Goal: Transaction & Acquisition: Purchase product/service

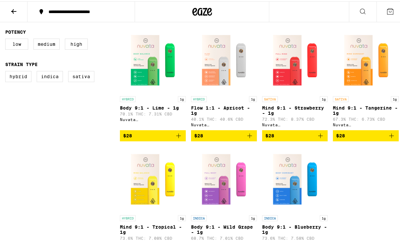
scroll to position [157, 0]
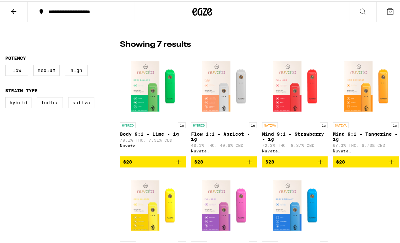
click at [248, 162] on icon "Add to bag" at bounding box center [249, 161] width 8 height 8
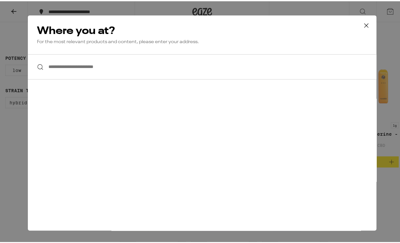
click at [364, 23] on icon at bounding box center [366, 24] width 10 height 10
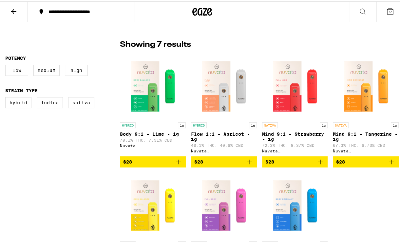
scroll to position [0, 0]
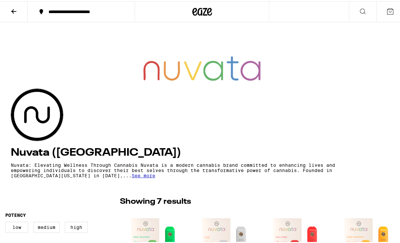
click at [151, 176] on span "See more" at bounding box center [144, 174] width 24 height 5
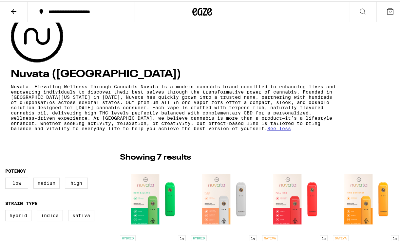
scroll to position [105, 0]
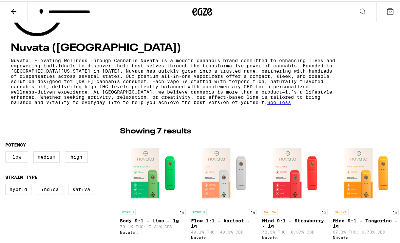
click at [19, 158] on label "Low" at bounding box center [16, 155] width 23 height 11
click at [7, 152] on input "Low" at bounding box center [7, 151] width 0 height 0
checkbox input "true"
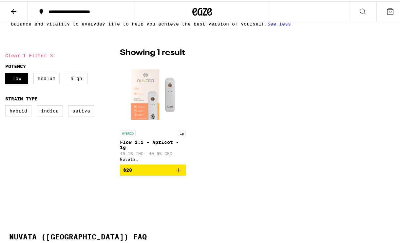
scroll to position [209, 0]
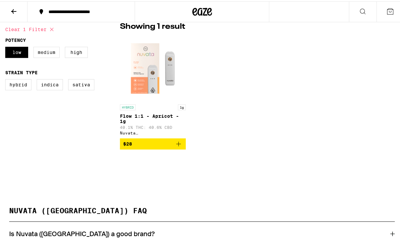
click at [47, 52] on label "Medium" at bounding box center [46, 50] width 26 height 11
click at [7, 47] on input "Medium" at bounding box center [7, 46] width 0 height 0
checkbox input "true"
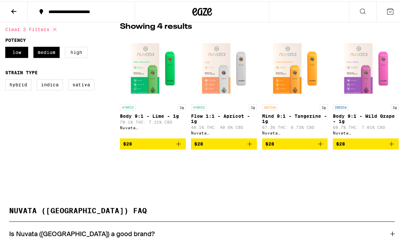
click at [71, 53] on label "High" at bounding box center [76, 50] width 23 height 11
click at [7, 47] on input "High" at bounding box center [7, 46] width 0 height 0
checkbox input "true"
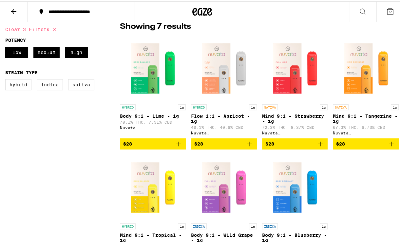
click at [54, 83] on label "Indica" at bounding box center [50, 83] width 26 height 11
click at [7, 79] on input "Indica" at bounding box center [7, 79] width 0 height 0
checkbox input "true"
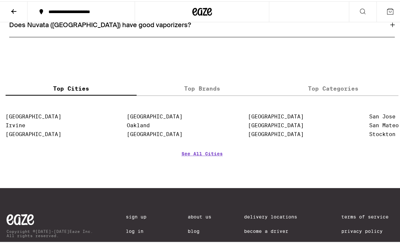
scroll to position [337, 0]
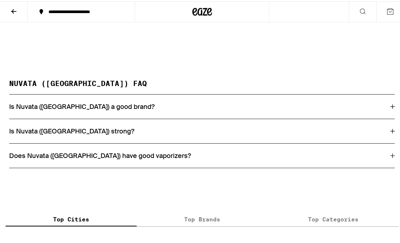
click at [390, 132] on icon at bounding box center [392, 130] width 5 height 5
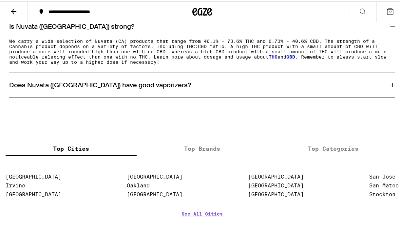
scroll to position [468, 0]
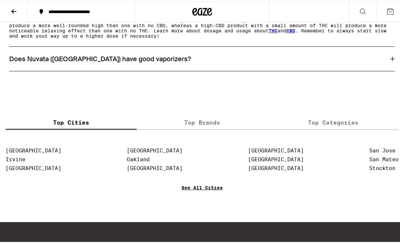
click at [206, 191] on link "See All Cities" at bounding box center [201, 196] width 41 height 24
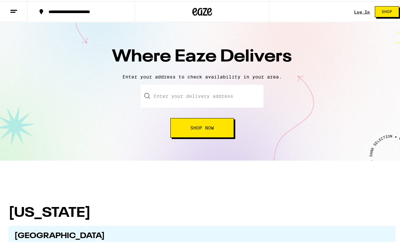
click at [166, 97] on input "text" at bounding box center [201, 94] width 123 height 23
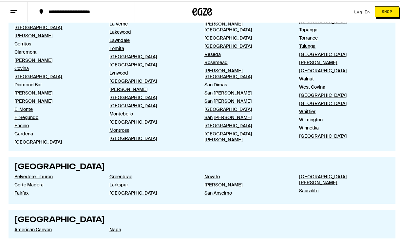
scroll to position [277, 0]
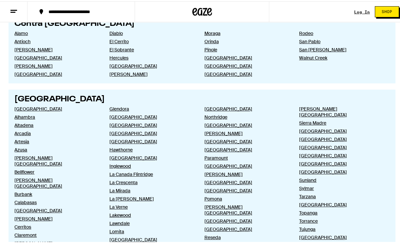
click at [74, 10] on div "**********" at bounding box center [84, 10] width 79 height 5
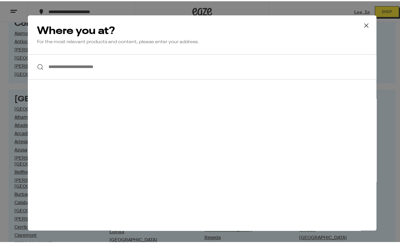
click at [91, 68] on input "**********" at bounding box center [202, 65] width 348 height 25
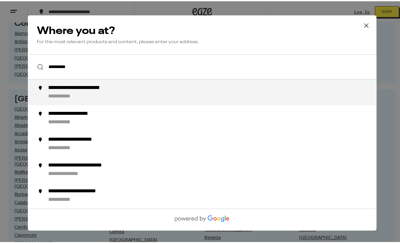
click at [85, 88] on div "**********" at bounding box center [92, 86] width 88 height 7
type input "**********"
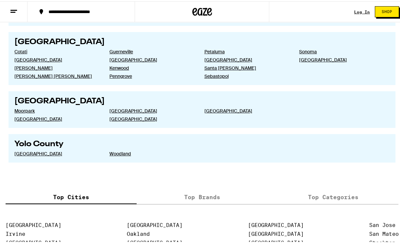
scroll to position [1377, 0]
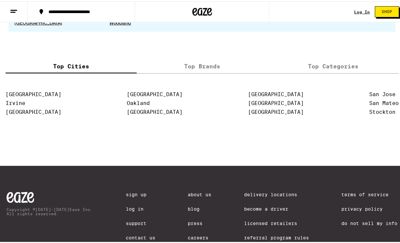
click at [247, 191] on link "Delivery Locations" at bounding box center [276, 193] width 65 height 5
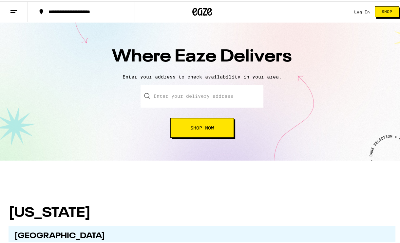
click at [162, 93] on input "text" at bounding box center [201, 94] width 123 height 23
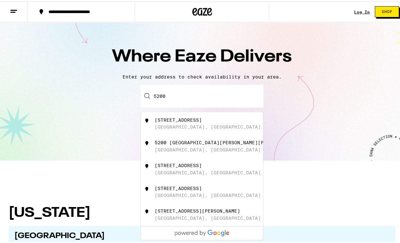
click at [187, 118] on div "[STREET_ADDRESS]" at bounding box center [177, 118] width 47 height 5
type input "[STREET_ADDRESS]"
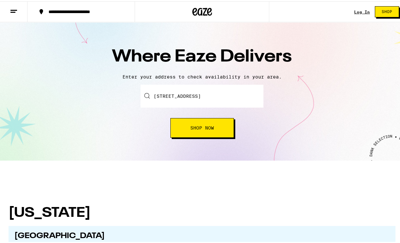
click at [194, 129] on span "Shop Now" at bounding box center [202, 126] width 24 height 5
click at [194, 128] on span "Shop Now" at bounding box center [202, 126] width 24 height 5
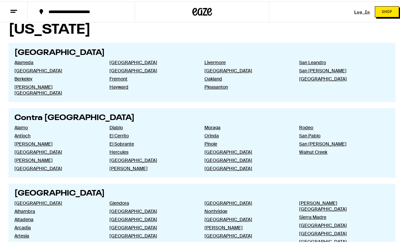
scroll to position [340, 0]
